Goal: Check status: Check status

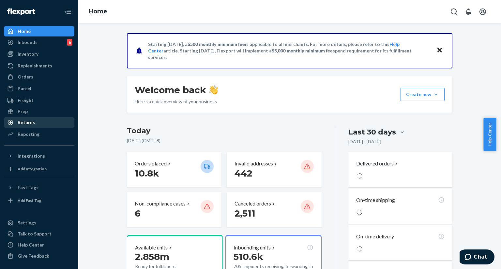
click at [40, 123] on div "Returns" at bounding box center [39, 122] width 69 height 9
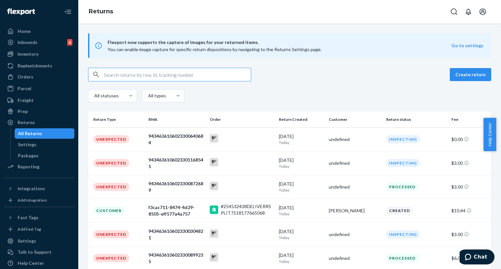
click at [170, 77] on input "text" at bounding box center [177, 74] width 147 height 13
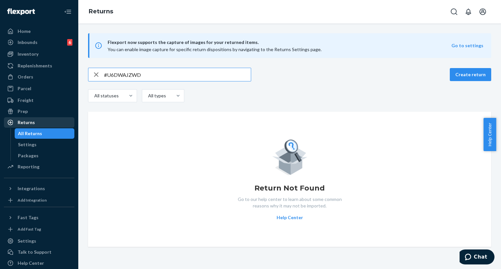
type input "#U6DWAJZWD"
click at [41, 123] on div "Returns" at bounding box center [39, 122] width 69 height 9
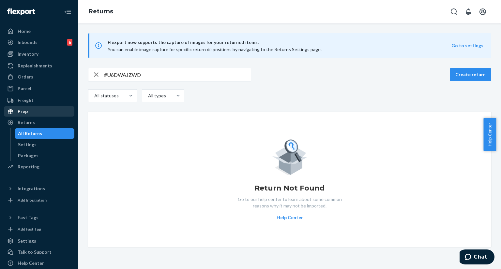
click at [40, 114] on div "Prep" at bounding box center [39, 111] width 69 height 9
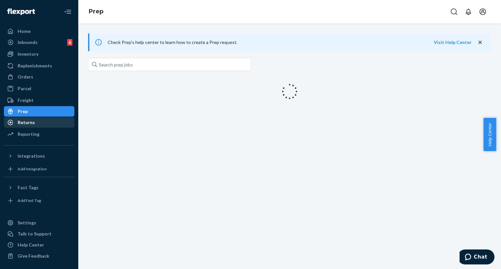
click at [41, 123] on div "Returns" at bounding box center [39, 122] width 69 height 9
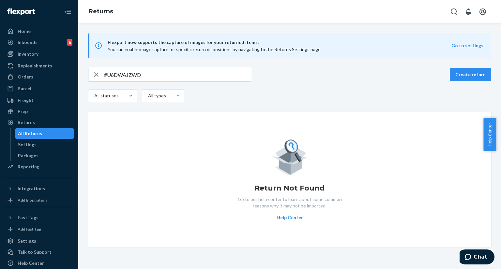
click at [175, 72] on input "#U6DWAJZWD" at bounding box center [177, 74] width 147 height 13
click at [161, 70] on input "#U6DWAJZWD" at bounding box center [177, 74] width 147 height 13
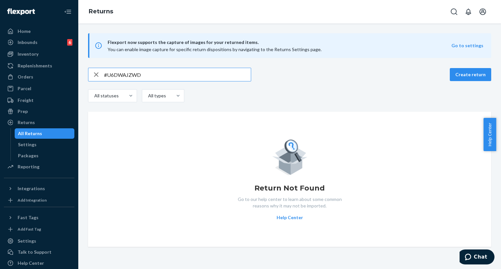
click at [161, 70] on input "#U6DWAJZWD" at bounding box center [177, 74] width 147 height 13
paste input "fsalame@uco.edu"
click at [161, 73] on input "fsalame@uco.edu" at bounding box center [177, 74] width 147 height 13
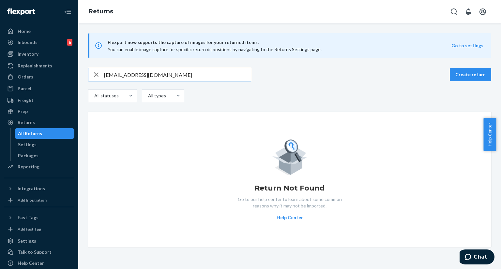
click at [161, 73] on input "fsalame@uco.edu" at bounding box center [177, 74] width 147 height 13
paste input "#254674848"
type input "#254674848"
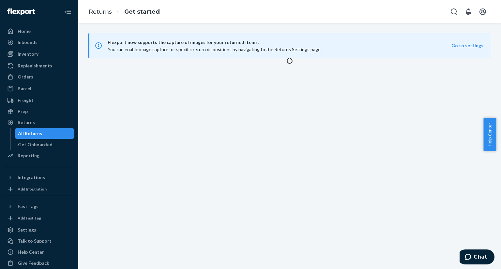
click at [113, 167] on div "Flexport now supports the capture of images for your returned items. You can en…" at bounding box center [289, 146] width 423 height 246
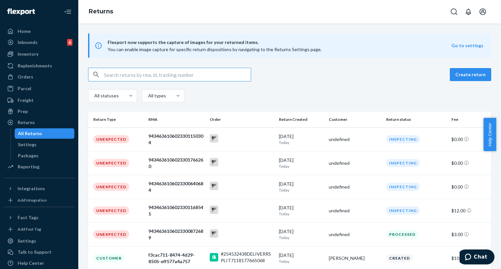
click at [182, 77] on input "text" at bounding box center [177, 74] width 147 height 13
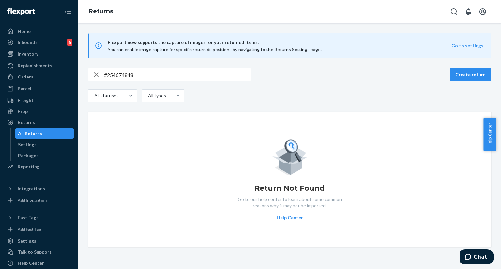
click at [147, 72] on input "#254674848" at bounding box center [177, 74] width 147 height 13
paste input "9434636106023302164461"
type input "9434636106023302164461"
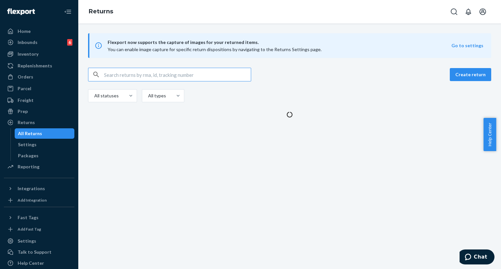
click at [177, 74] on input "text" at bounding box center [177, 74] width 147 height 13
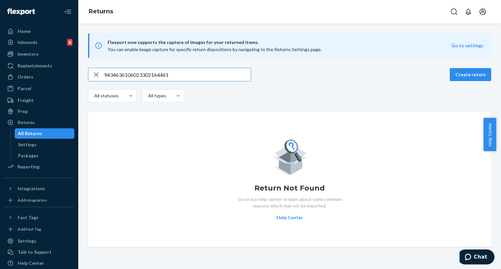
type input "9434636106023302164461"
click at [96, 75] on icon "button" at bounding box center [96, 74] width 5 height 5
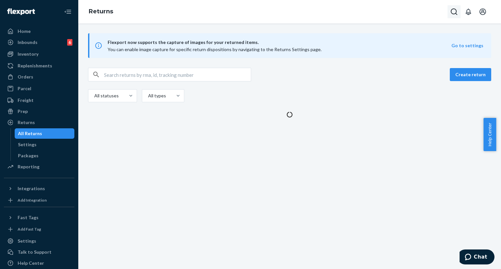
click at [458, 15] on button "Open Search Box" at bounding box center [453, 11] width 13 height 13
click at [437, 10] on input "Search Input" at bounding box center [406, 11] width 80 height 7
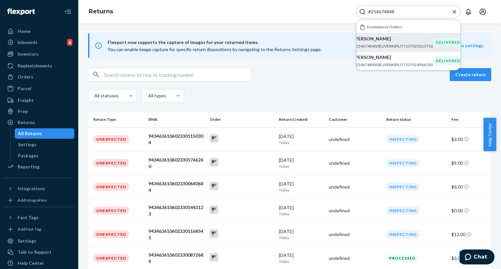
type input "#254674848"
click at [384, 41] on p "Lina Trad" at bounding box center [392, 39] width 79 height 7
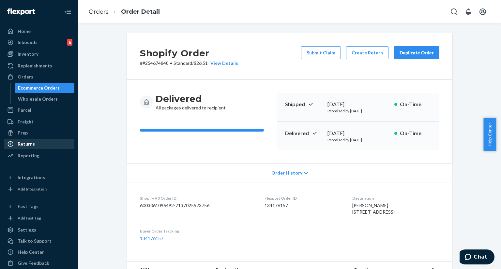
click at [37, 144] on div "Returns" at bounding box center [39, 144] width 69 height 9
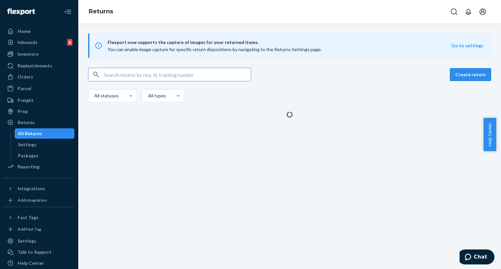
click at [157, 77] on input "text" at bounding box center [177, 74] width 147 height 13
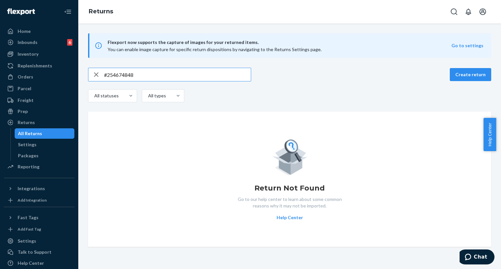
click at [175, 73] on input "#254674848" at bounding box center [177, 74] width 147 height 13
paste input "fsalame@uco.edu"
type input "fsalame@uco.edu"
